Goal: Task Accomplishment & Management: Use online tool/utility

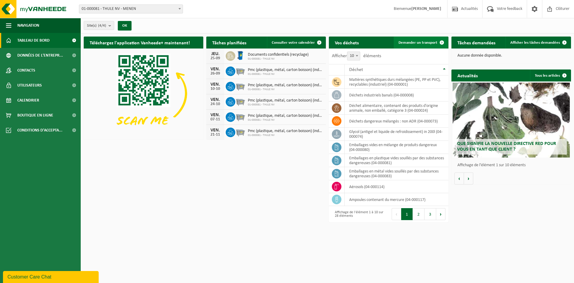
click at [431, 41] on span "Demander un transport" at bounding box center [418, 43] width 39 height 4
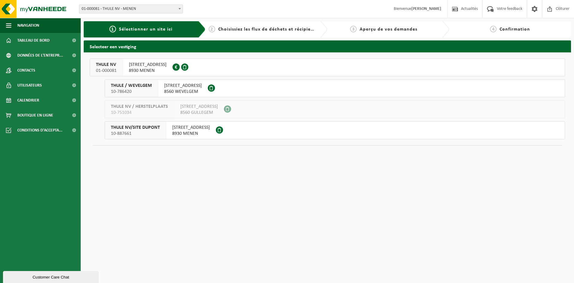
click at [153, 74] on div "KORTRIJKSTRAAT 343 8930 MENEN 0416.957.963" at bounding box center [148, 67] width 50 height 17
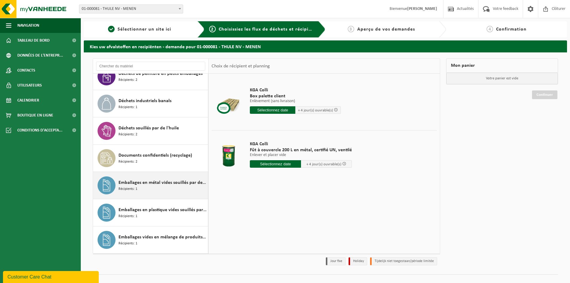
scroll to position [269, 0]
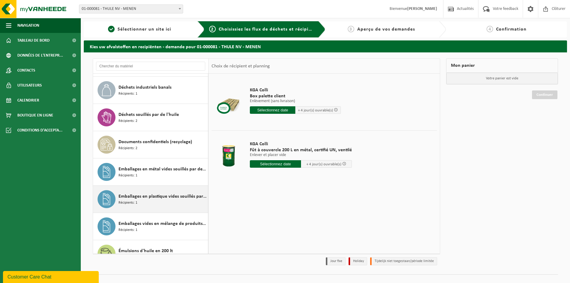
click at [151, 202] on div "Emballages en plastique vides souillés par des substances dangereuses Récipient…" at bounding box center [162, 199] width 88 height 18
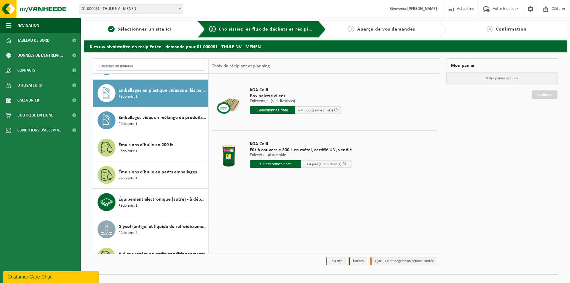
scroll to position [381, 0]
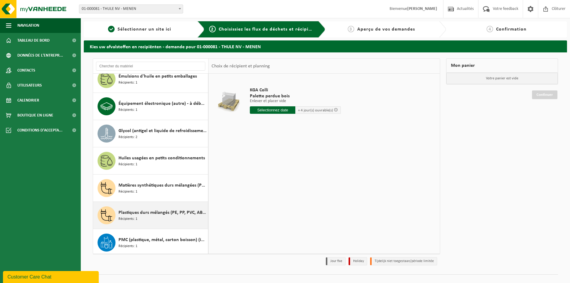
click at [159, 215] on span "Plastiques durs mélangés (PE, PP, PVC, ABS, PC, PA, ...), recyclable (industrie…" at bounding box center [162, 212] width 88 height 7
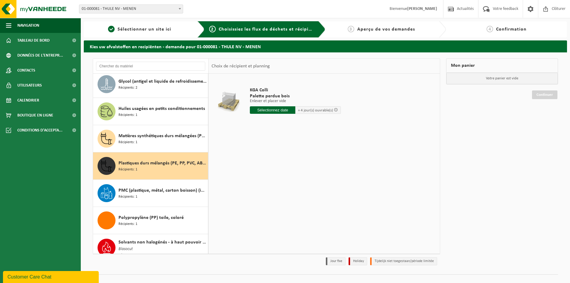
scroll to position [555, 0]
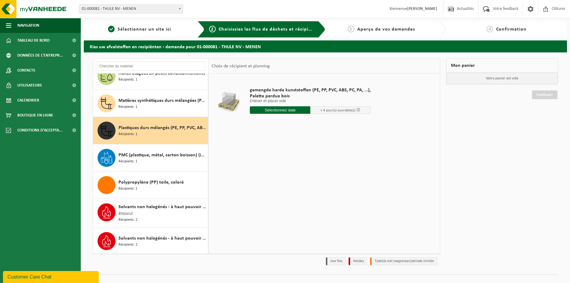
click at [277, 108] on input "text" at bounding box center [280, 109] width 60 height 7
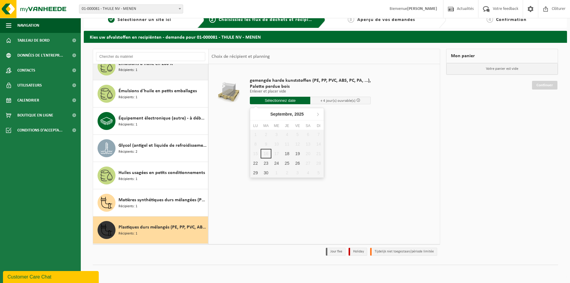
scroll to position [449, 0]
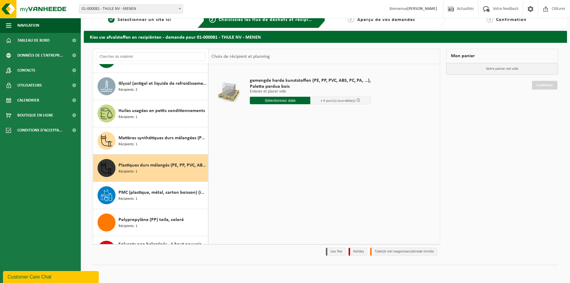
click at [156, 173] on div "Plastiques durs mélangés (PE, PP, PVC, ABS, PC, PA, ...), recyclable (industrie…" at bounding box center [162, 168] width 88 height 18
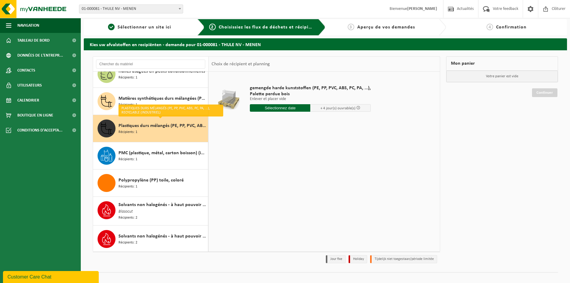
scroll to position [0, 0]
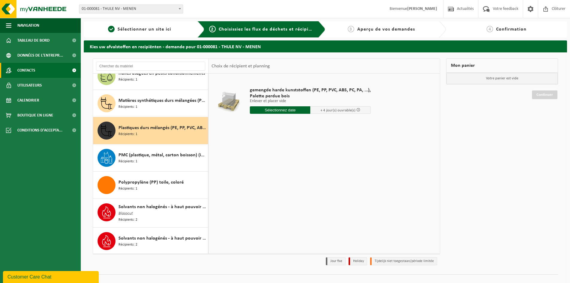
click at [20, 72] on span "Contacts" at bounding box center [26, 70] width 18 height 15
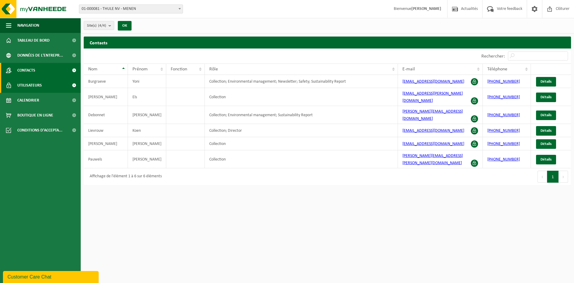
click at [40, 88] on span "Utilisateurs" at bounding box center [29, 85] width 25 height 15
